Goal: Transaction & Acquisition: Subscribe to service/newsletter

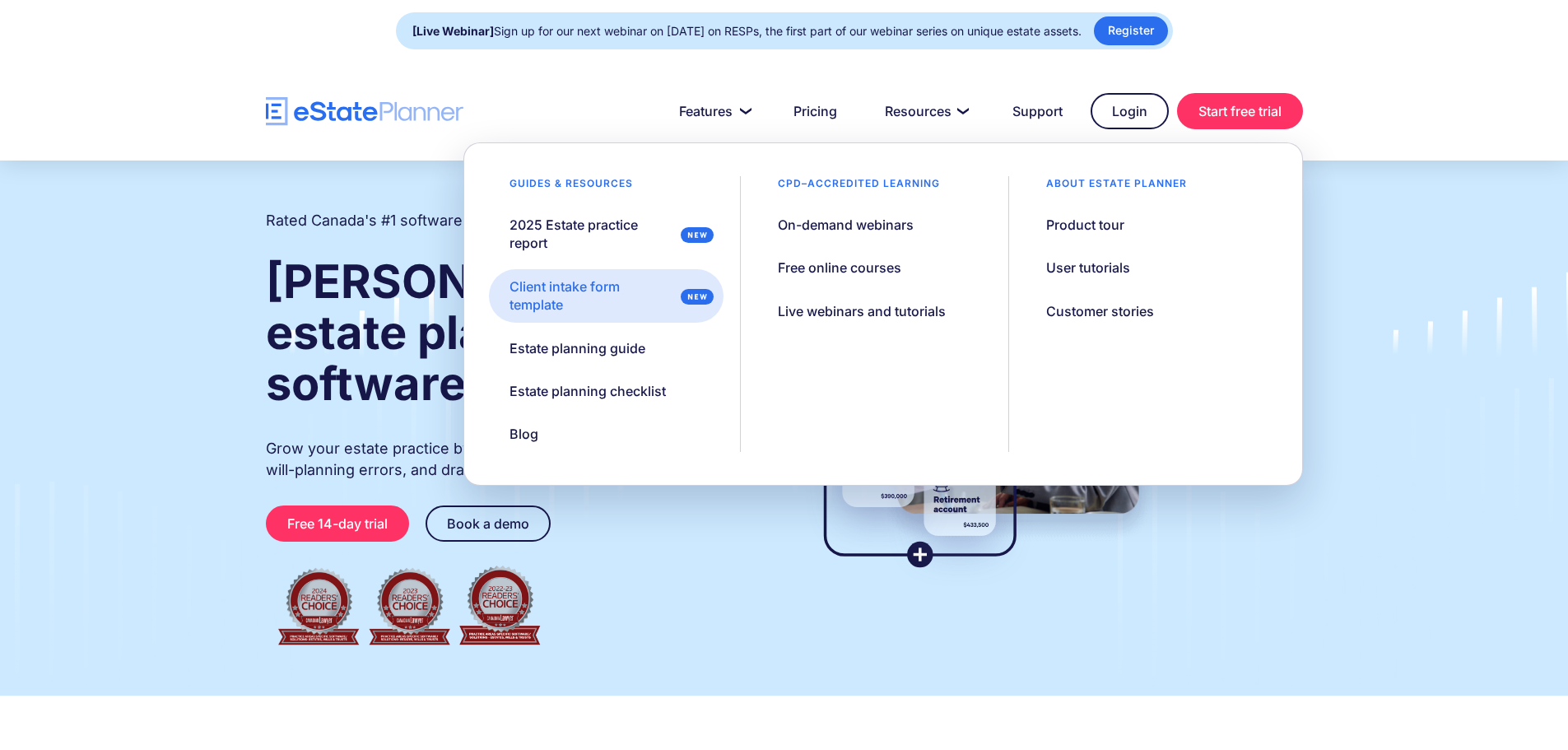
click at [537, 291] on div "Client intake form template" at bounding box center [591, 296] width 165 height 37
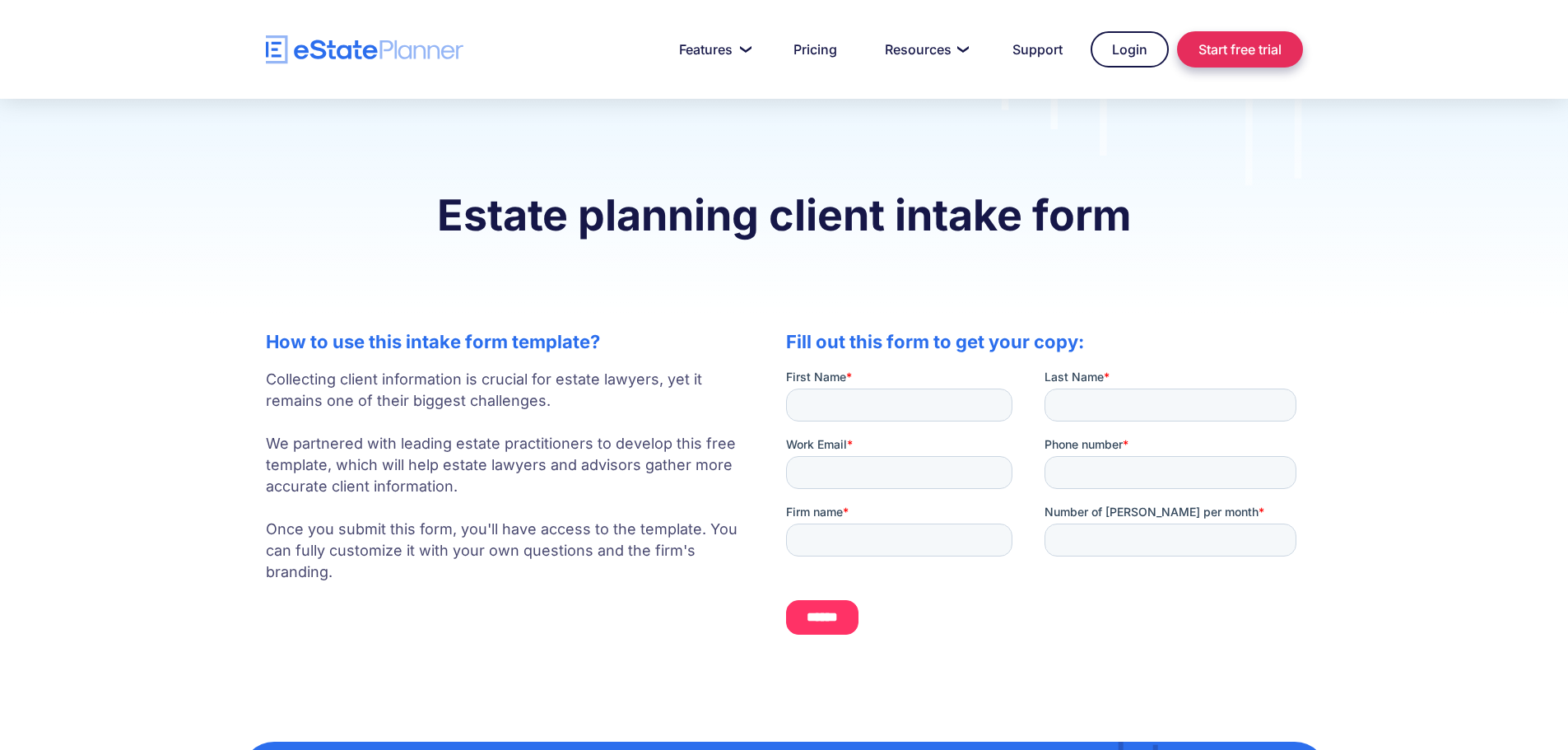
click at [1253, 42] on link "Start free trial" at bounding box center [1240, 49] width 126 height 36
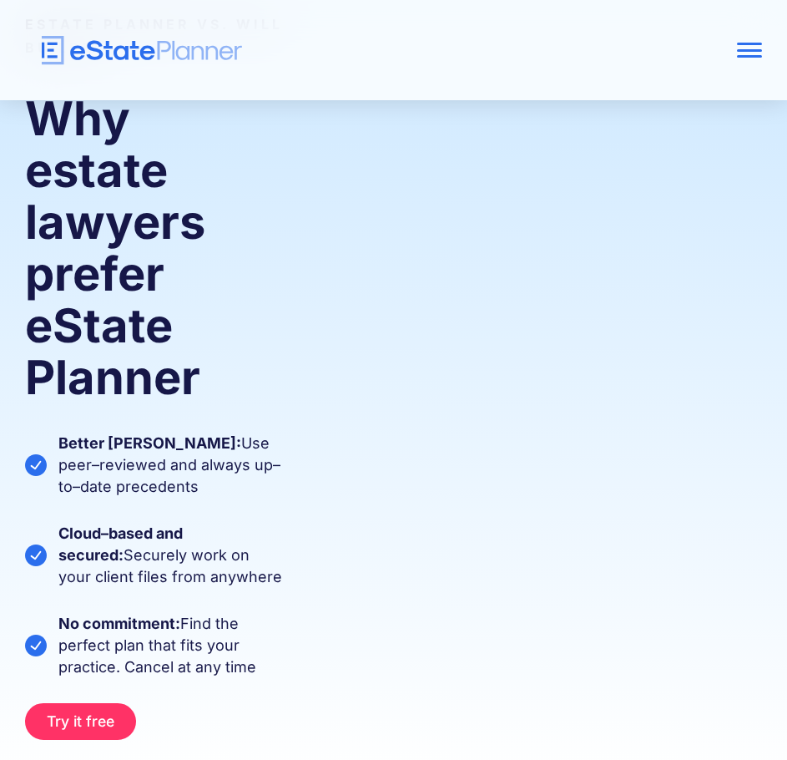
scroll to position [167, 0]
